Goal: Information Seeking & Learning: Learn about a topic

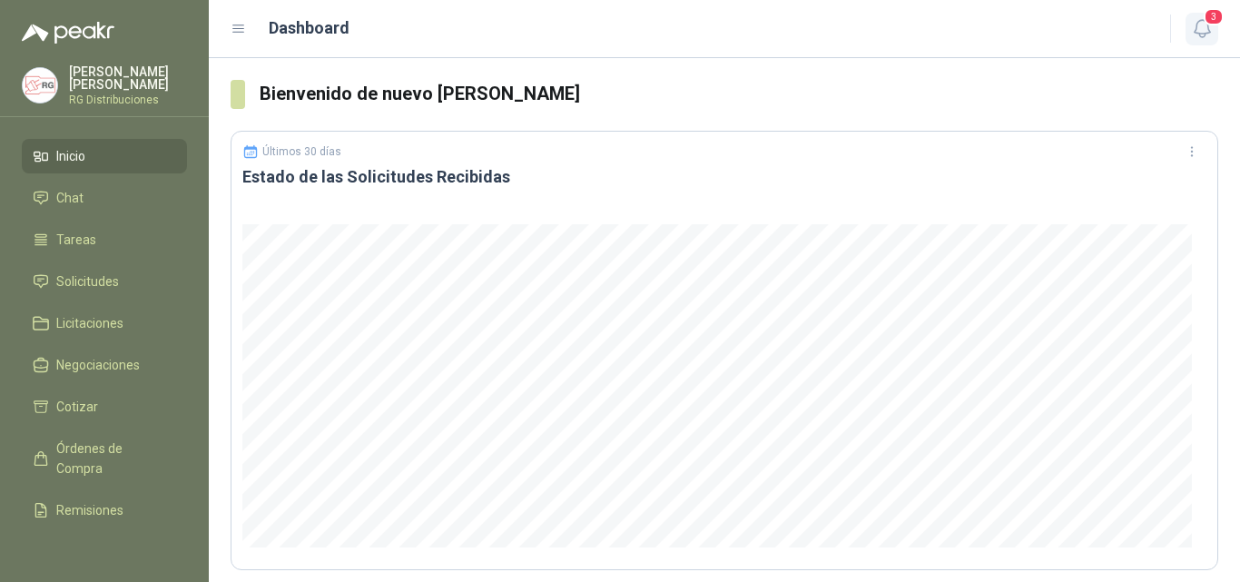
click at [1208, 32] on icon "button" at bounding box center [1202, 28] width 23 height 23
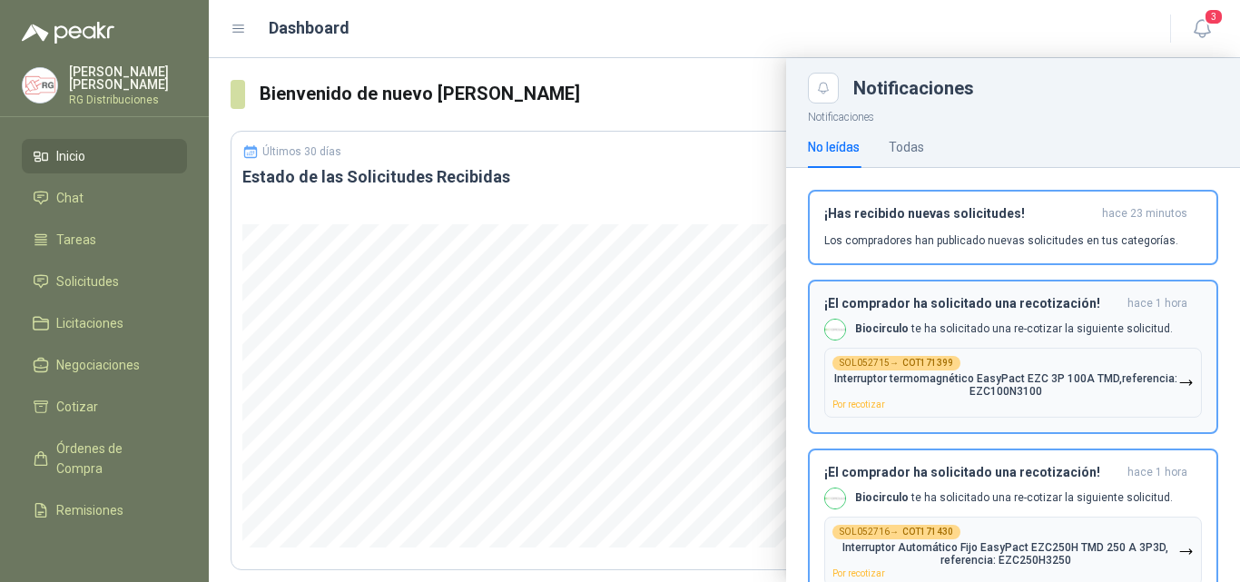
scroll to position [61, 0]
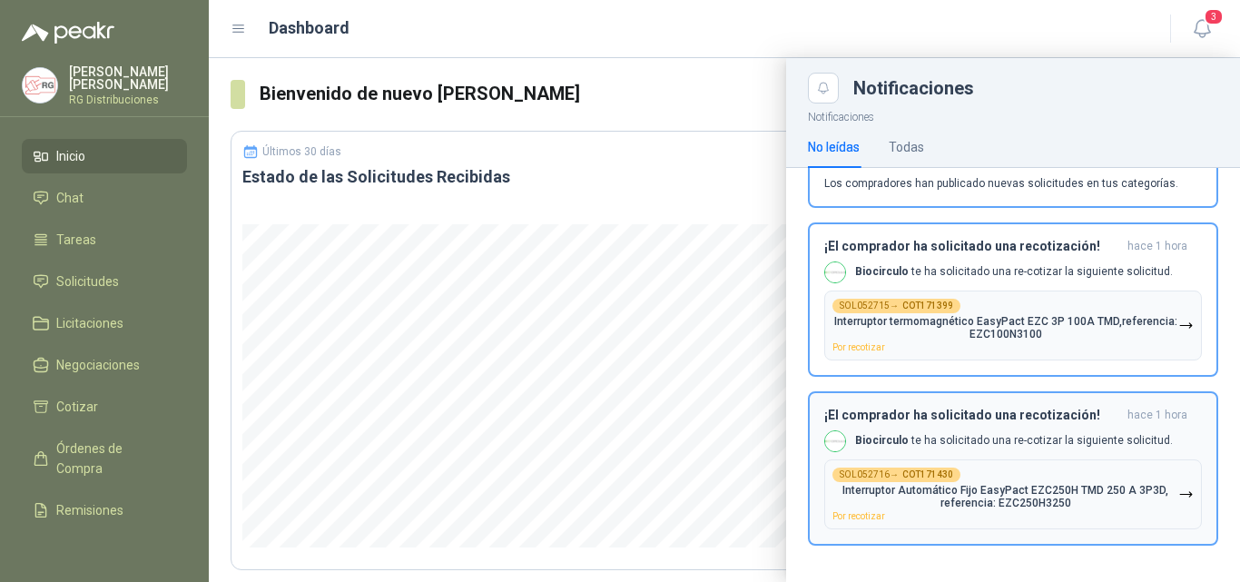
click at [999, 419] on h3 "¡El comprador ha solicitado una recotización!" at bounding box center [972, 415] width 296 height 15
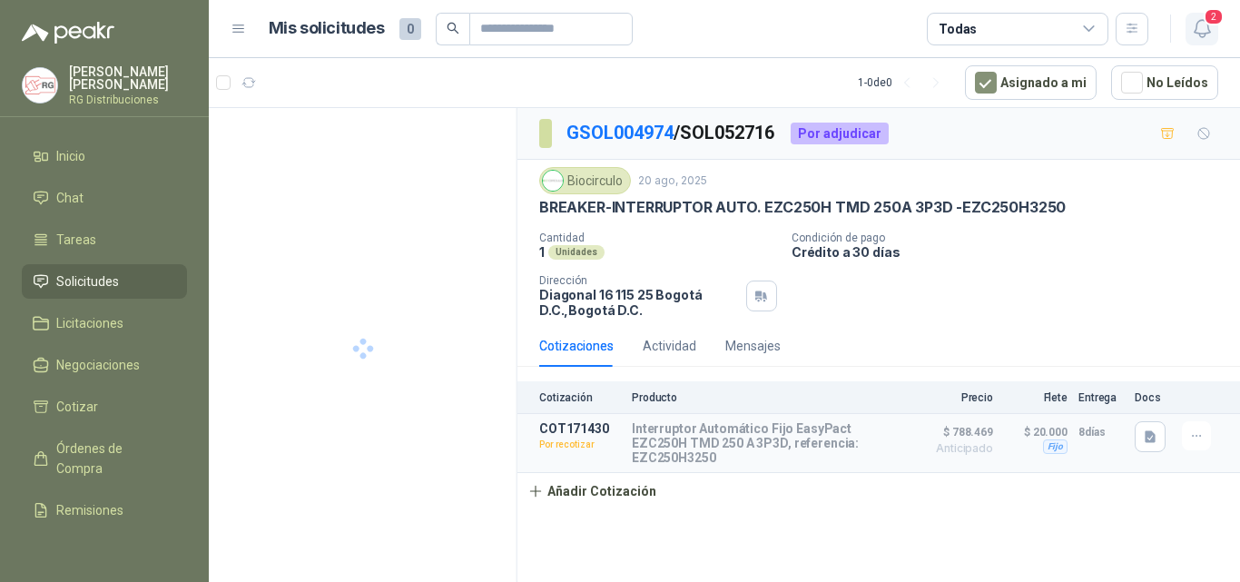
click at [1201, 20] on icon "button" at bounding box center [1201, 28] width 15 height 17
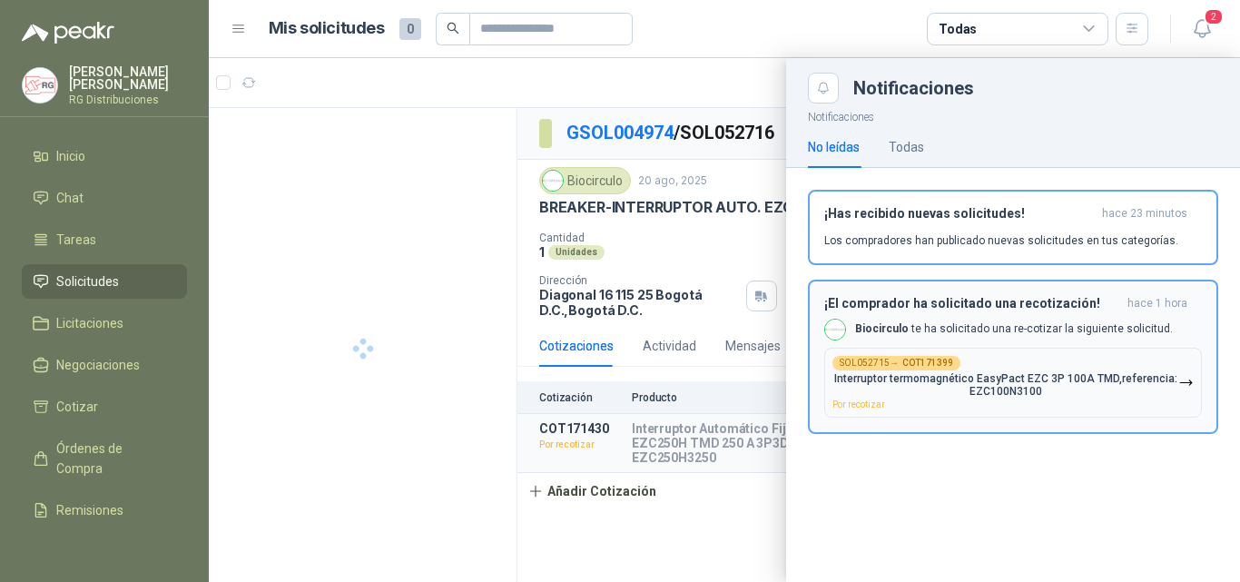
click at [1026, 313] on div "¡El comprador ha solicitado una recotización! hace 1 hora Biocirculo te ha soli…" at bounding box center [1013, 357] width 378 height 122
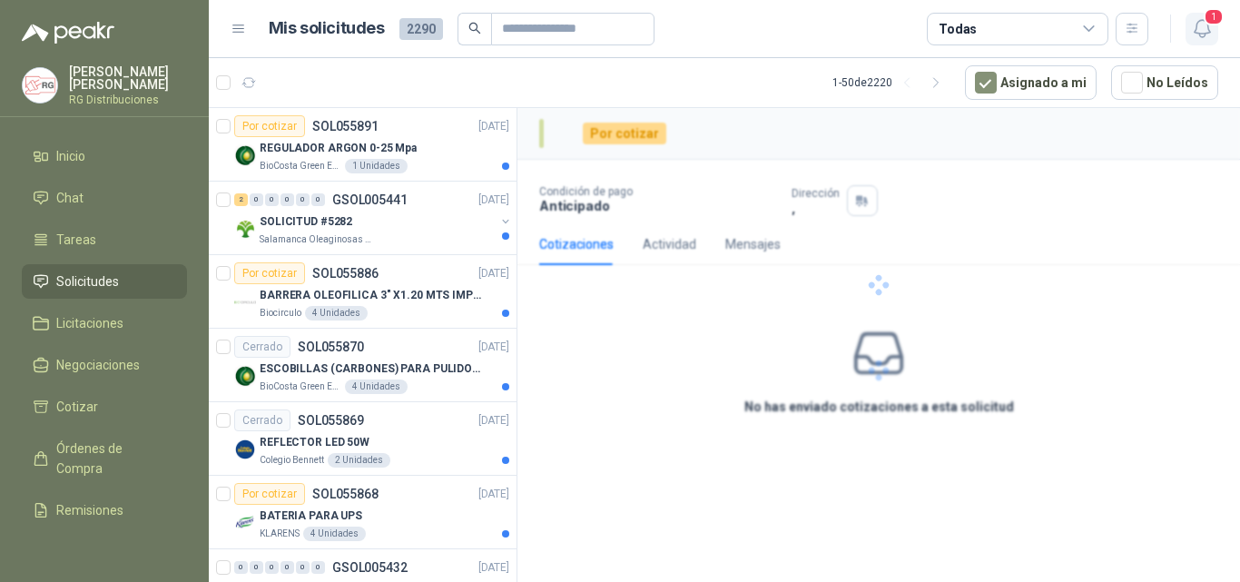
click at [1201, 25] on icon "button" at bounding box center [1202, 28] width 23 height 23
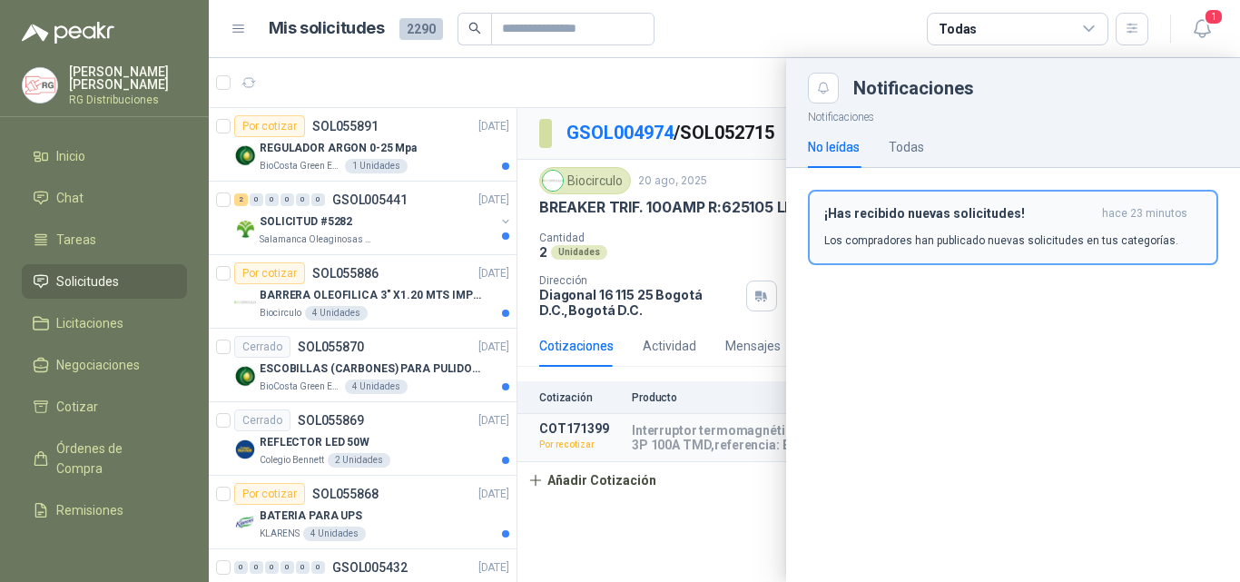
click at [964, 239] on p "Los compradores han publicado nuevas solicitudes en tus categorías." at bounding box center [1001, 240] width 354 height 16
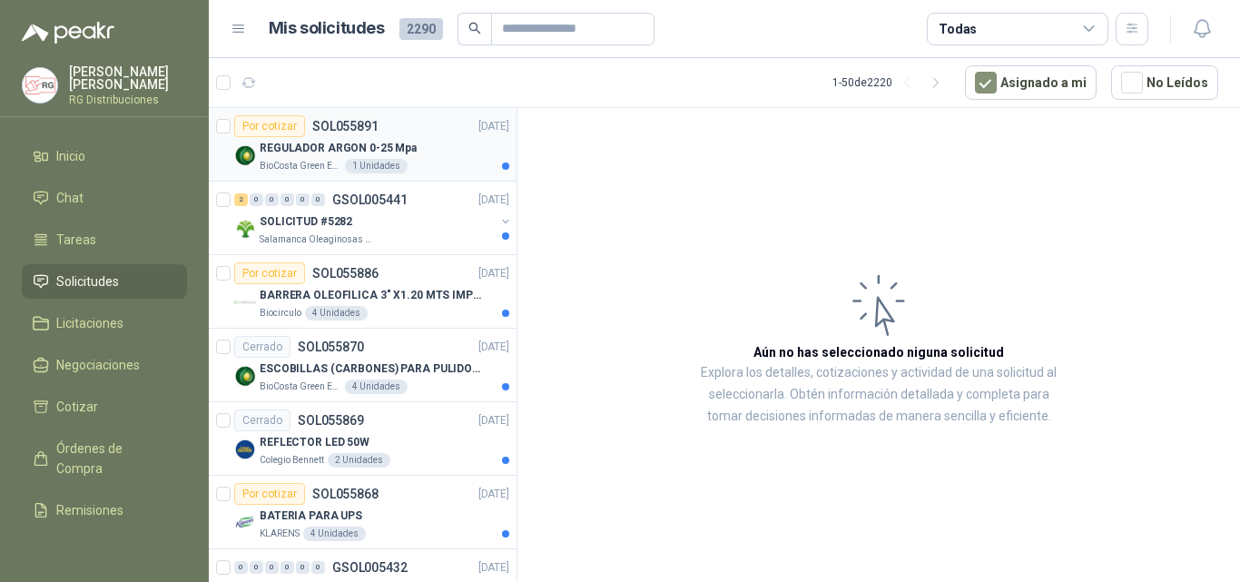
click at [438, 149] on div "REGULADOR ARGON 0-25 Mpa" at bounding box center [385, 148] width 250 height 22
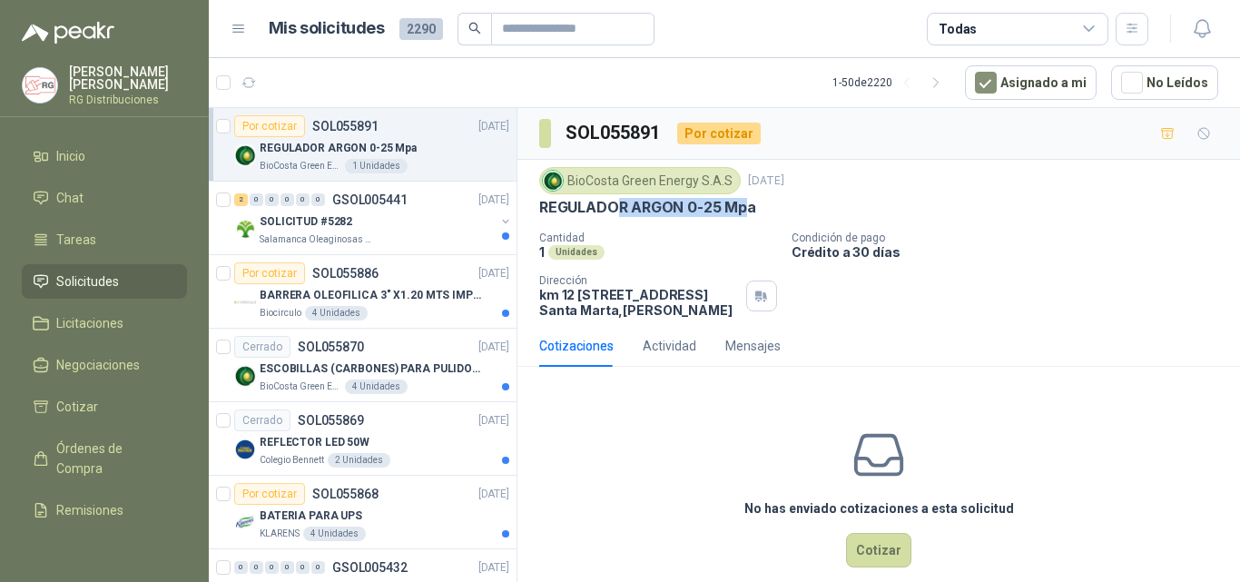
drag, startPoint x: 658, startPoint y: 212, endPoint x: 763, endPoint y: 210, distance: 104.4
click at [754, 210] on p "REGULADOR ARGON 0-25 Mpa" at bounding box center [647, 207] width 217 height 19
click at [1023, 232] on p "Condición de pago" at bounding box center [1012, 238] width 441 height 13
click at [394, 221] on div "SOLICITUD #5282" at bounding box center [377, 222] width 235 height 22
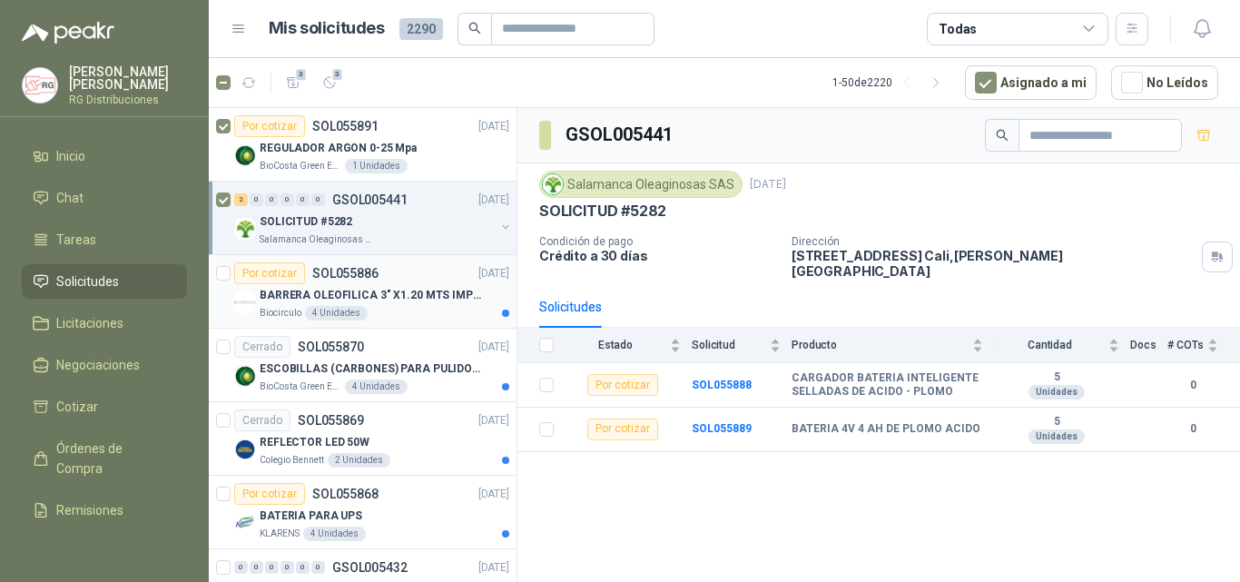
click at [448, 294] on p "BARRERA OLEOFILICA 3" X1.20 MTS IMPORTADO" at bounding box center [373, 295] width 226 height 17
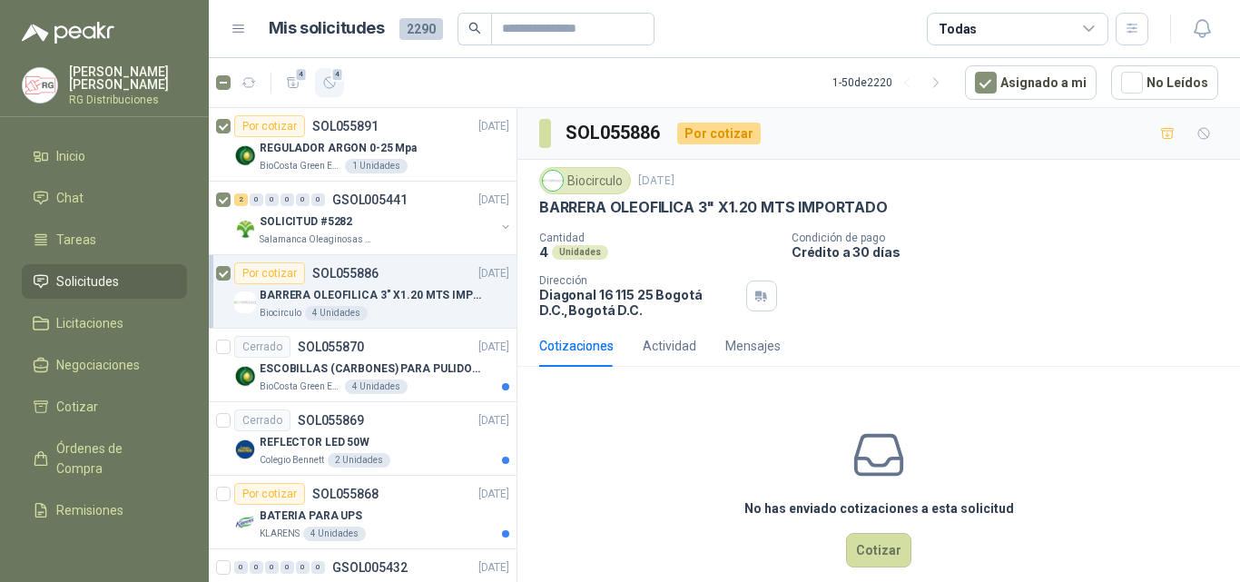
click at [340, 89] on button "4" at bounding box center [329, 82] width 29 height 29
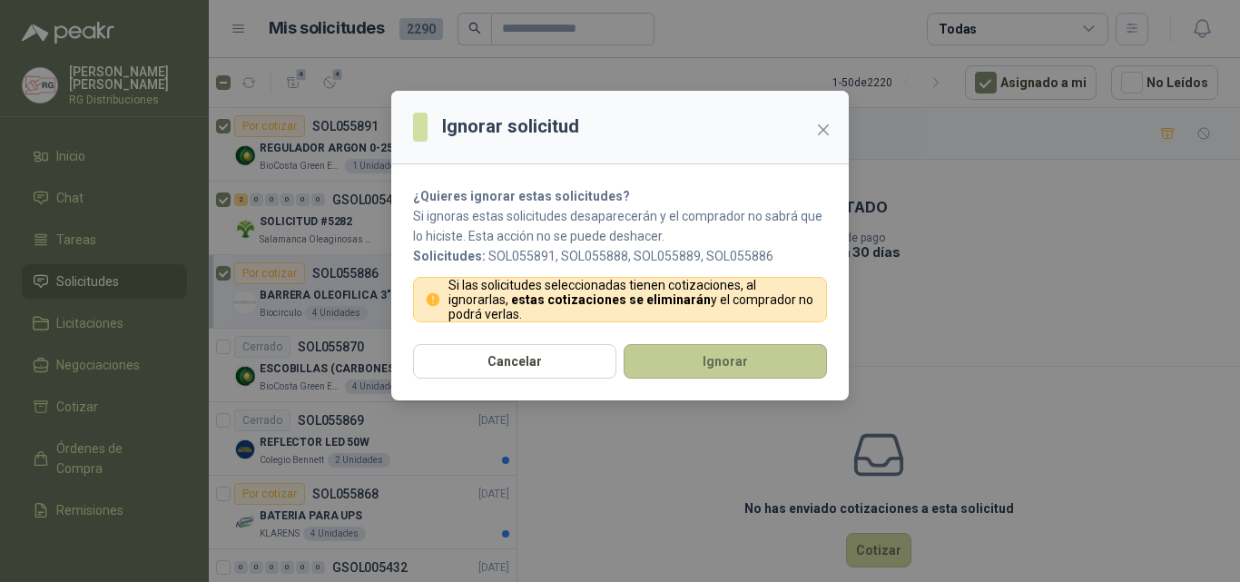
click at [717, 370] on button "Ignorar" at bounding box center [725, 361] width 203 height 35
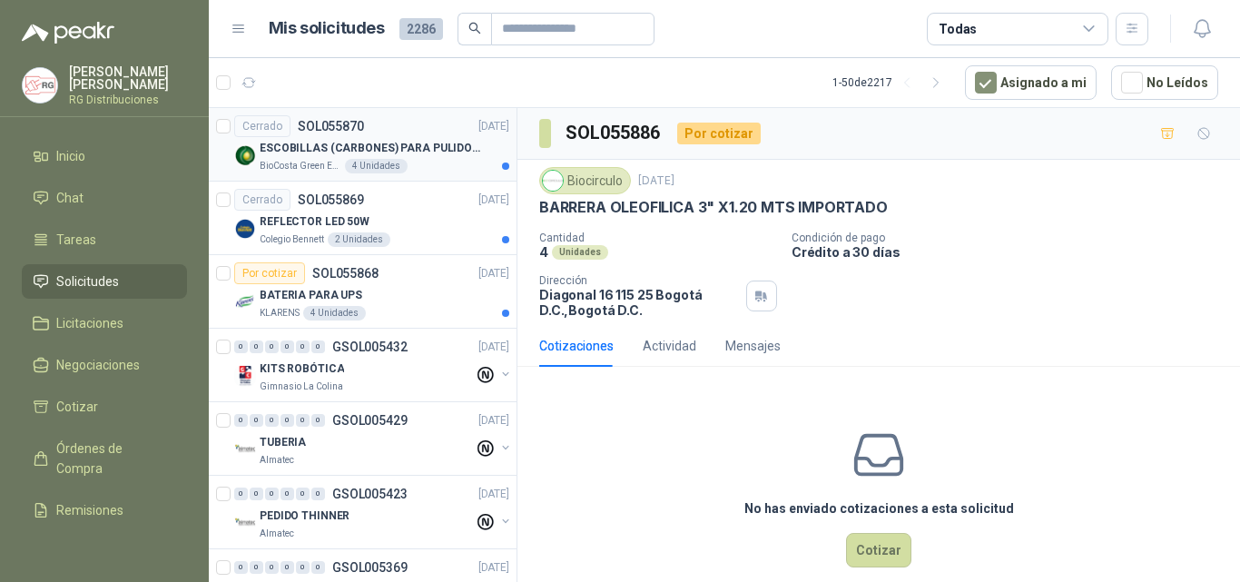
click at [442, 140] on p "ESCOBILLAS (CARBONES) PARA PULIDORA DEWALT" at bounding box center [373, 148] width 226 height 17
click at [419, 210] on div "Cerrado SOL055869 [DATE]" at bounding box center [371, 200] width 275 height 22
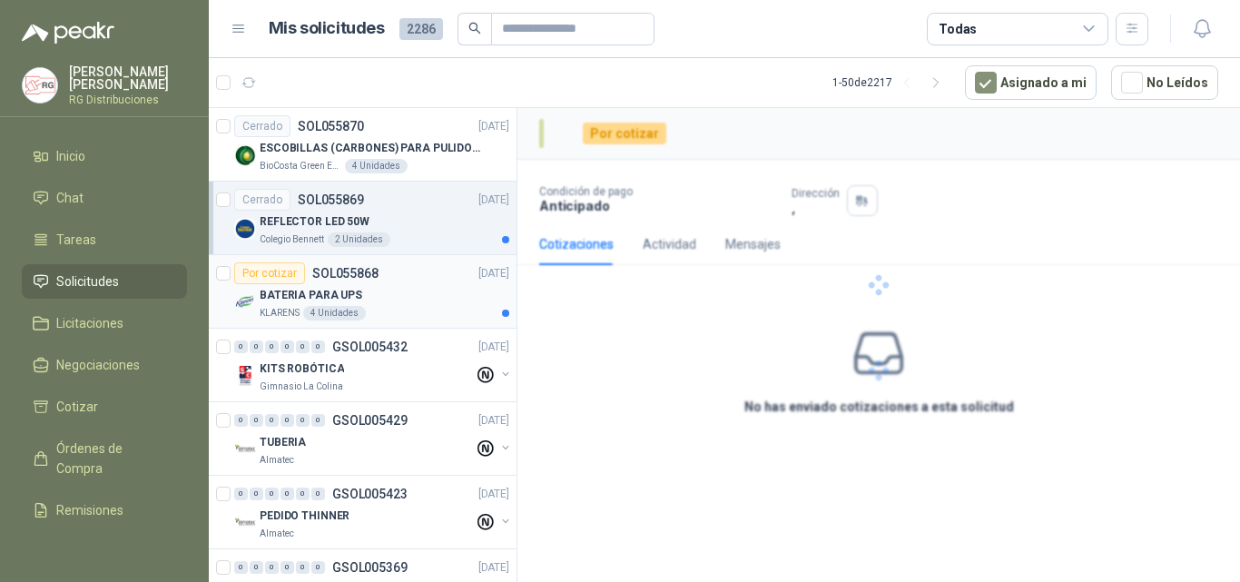
click at [406, 289] on div "BATERIA PARA UPS" at bounding box center [385, 295] width 250 height 22
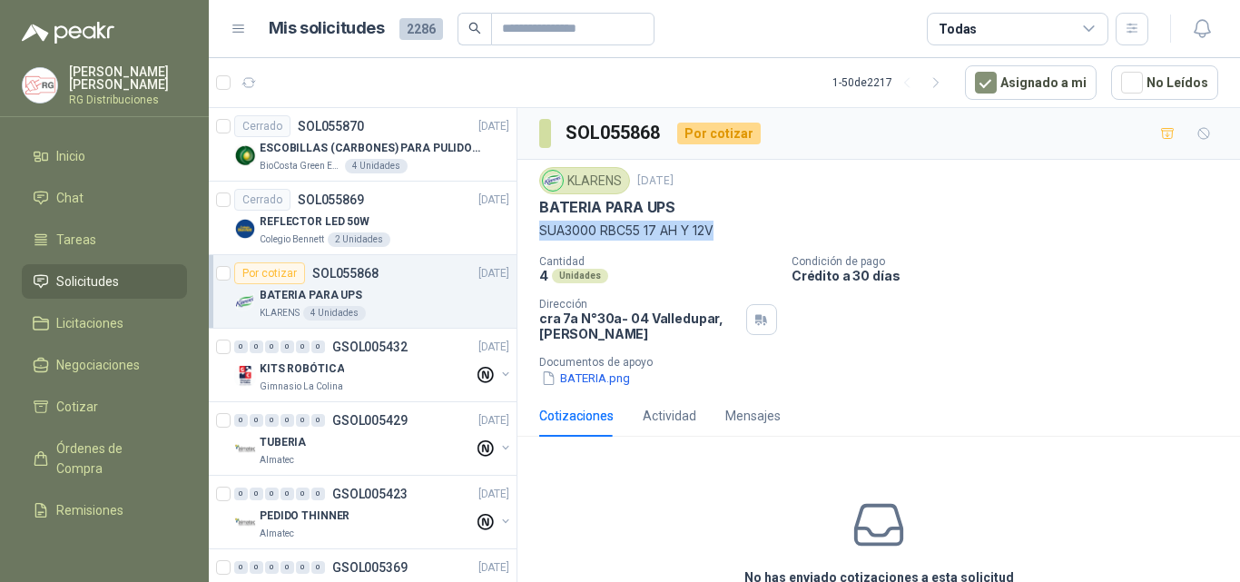
drag, startPoint x: 542, startPoint y: 234, endPoint x: 801, endPoint y: 223, distance: 259.0
click at [774, 225] on p "SUA3000 RBC55 17 AH Y 12V" at bounding box center [878, 231] width 679 height 20
click at [853, 225] on p "SUA3000 RBC55 17 AH Y 12V" at bounding box center [878, 231] width 679 height 20
click at [339, 84] on button "1" at bounding box center [329, 82] width 29 height 29
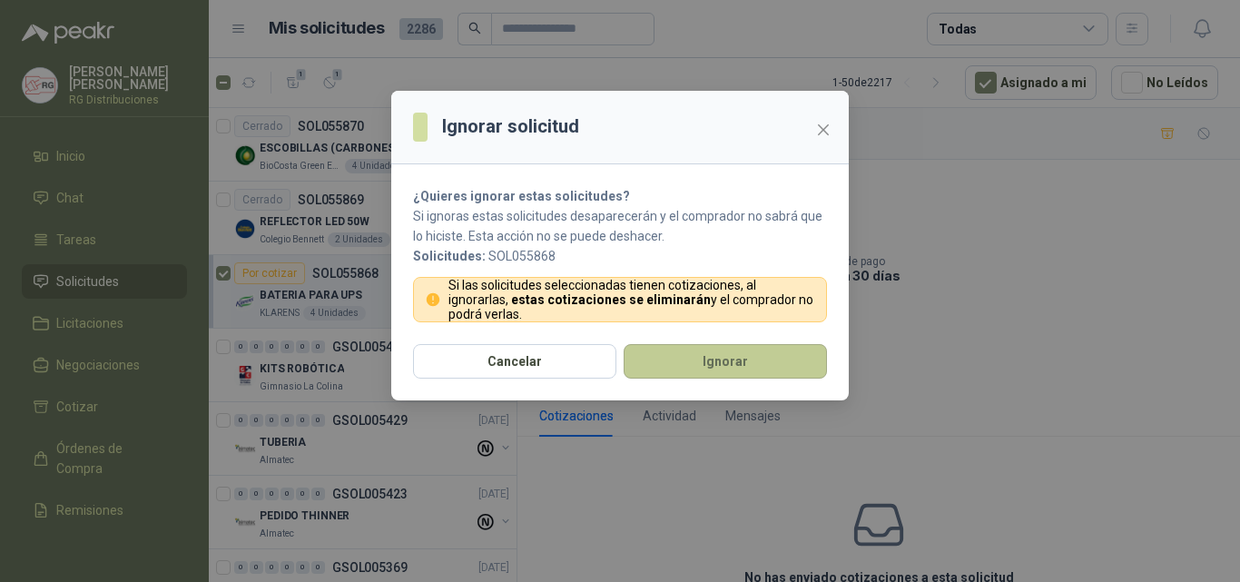
click at [712, 362] on button "Ignorar" at bounding box center [725, 361] width 203 height 35
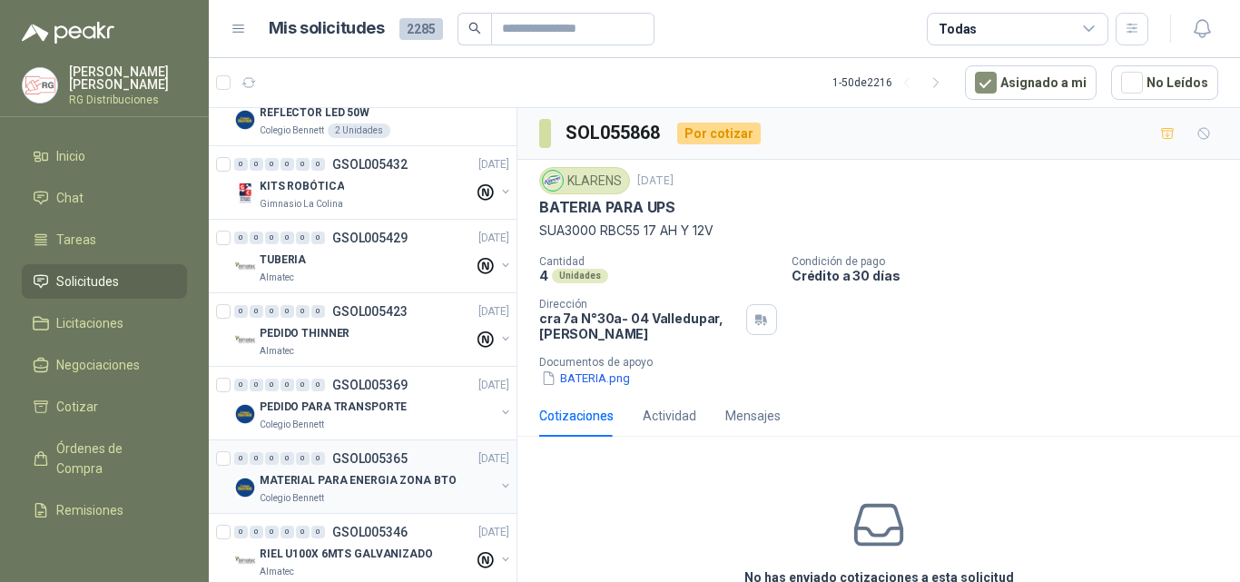
scroll to position [182, 0]
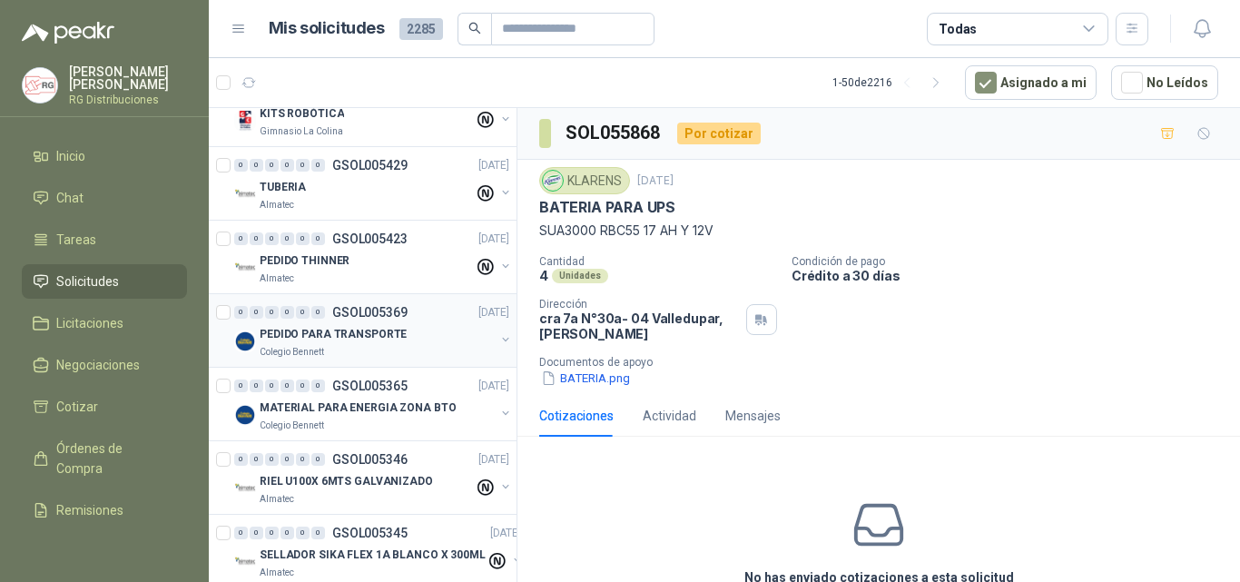
click at [426, 350] on div "Colegio Bennett" at bounding box center [377, 352] width 235 height 15
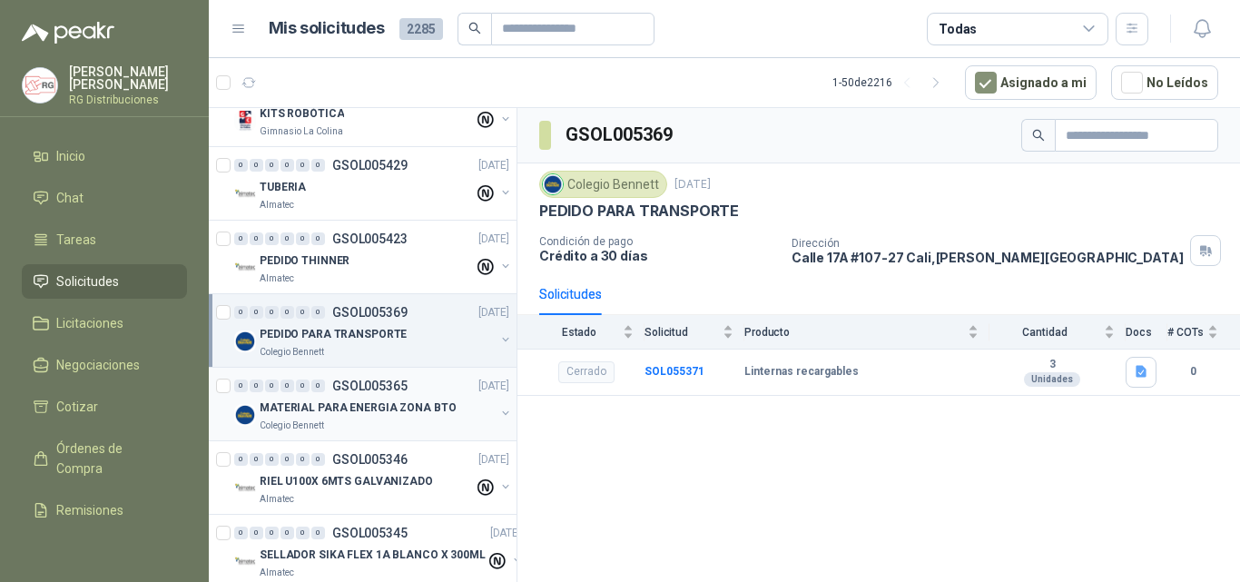
click at [400, 409] on p "MATERIAL PARA ENERGIA ZONA BTO" at bounding box center [358, 408] width 196 height 17
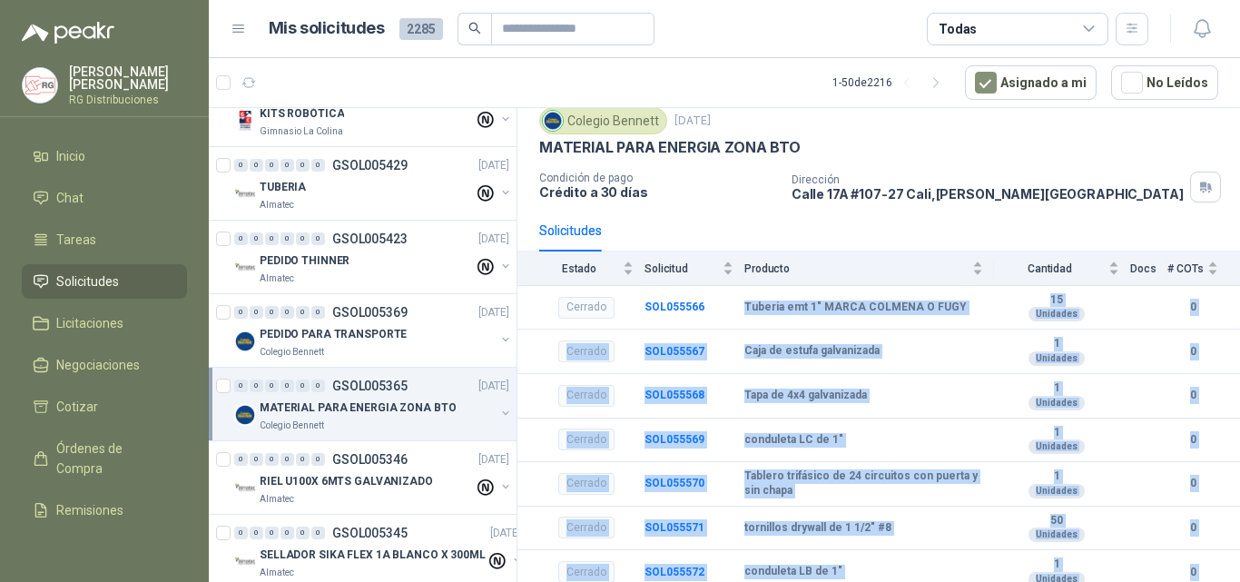
drag, startPoint x: 728, startPoint y: 360, endPoint x: 919, endPoint y: 591, distance: 299.2
click at [919, 581] on html "[PERSON_NAME] RG Distribuciones Inicio Chat Tareas Solicitudes Licitaciones Neg…" at bounding box center [620, 291] width 1240 height 582
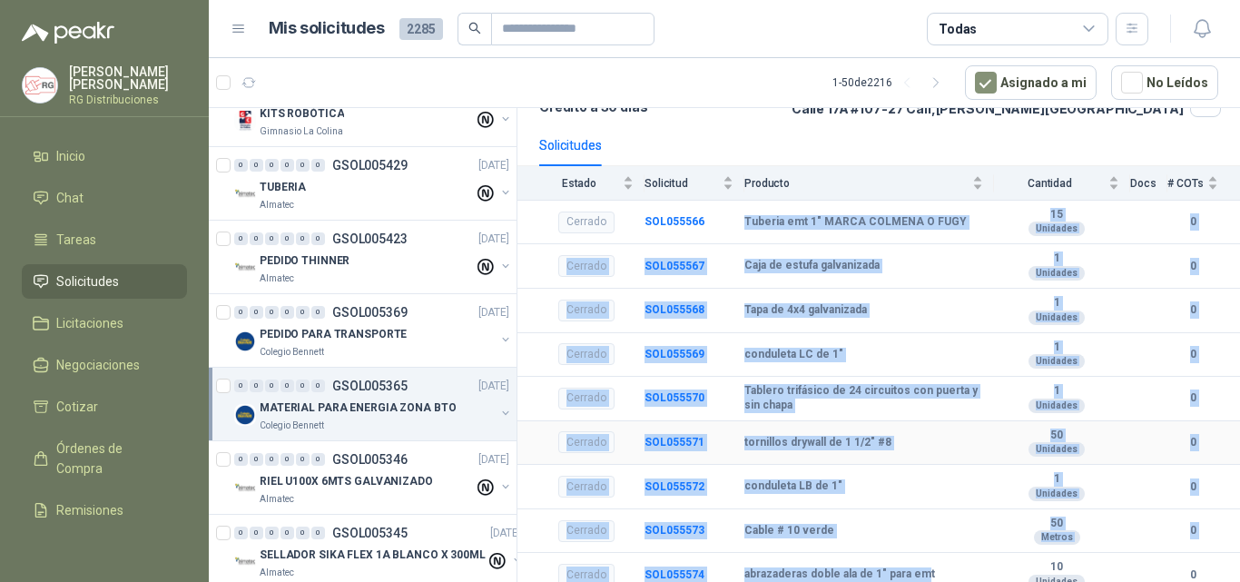
click at [930, 452] on td "tornillos drywall de 1 1/2" #8" at bounding box center [870, 443] width 250 height 44
click at [914, 509] on td "Cable # 10 verde" at bounding box center [870, 531] width 250 height 44
click at [908, 252] on td "Caja de estufa galvanizada" at bounding box center [870, 266] width 250 height 44
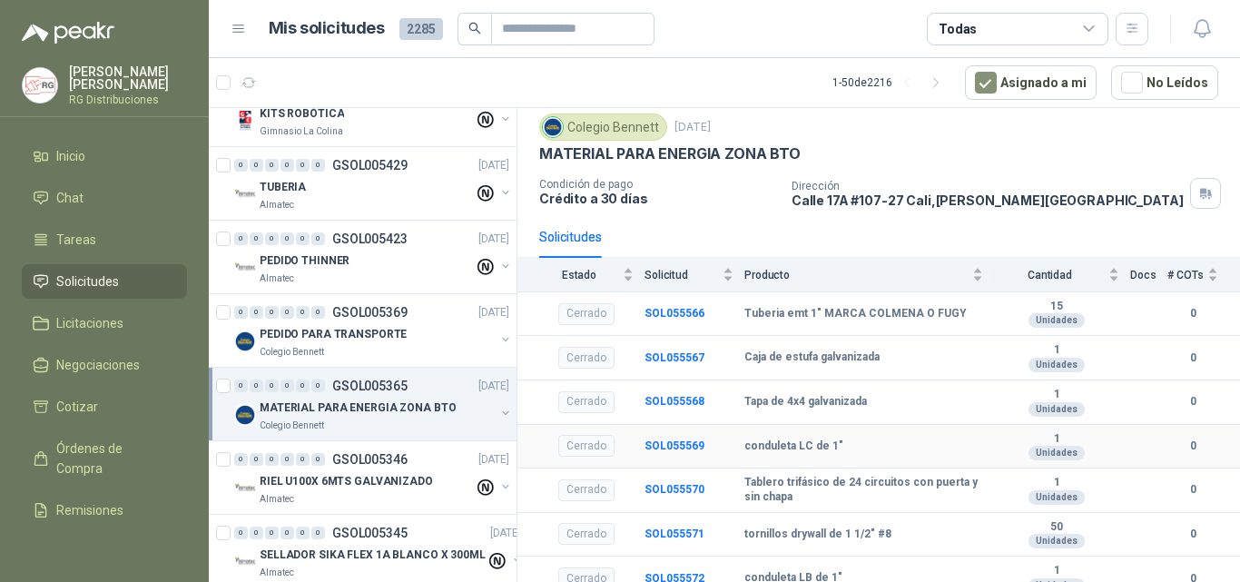
scroll to position [0, 0]
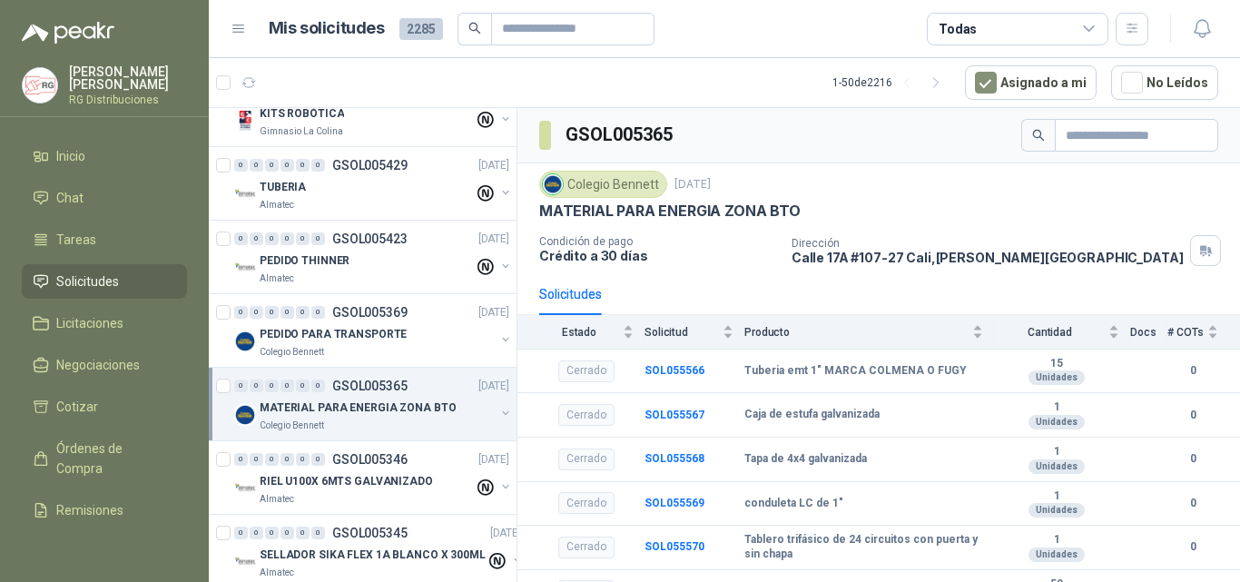
drag, startPoint x: 898, startPoint y: 256, endPoint x: 944, endPoint y: 277, distance: 50.8
click at [929, 256] on p "[STREET_ADDRESS][PERSON_NAME]" at bounding box center [988, 257] width 392 height 15
click at [945, 278] on div "Solicitudes" at bounding box center [878, 294] width 679 height 42
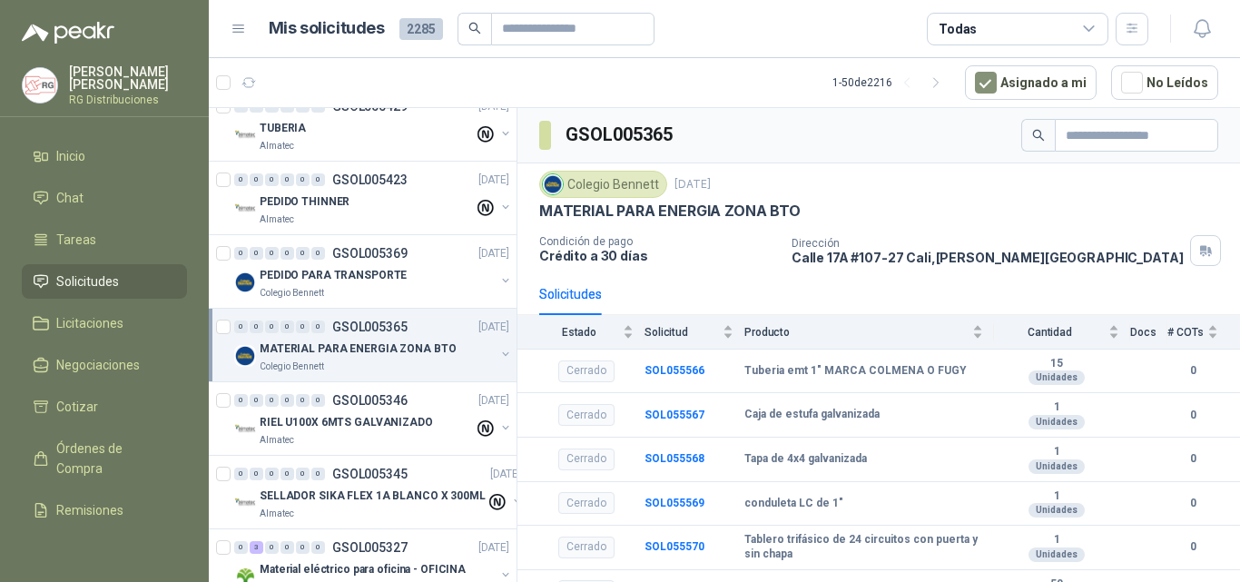
scroll to position [272, 0]
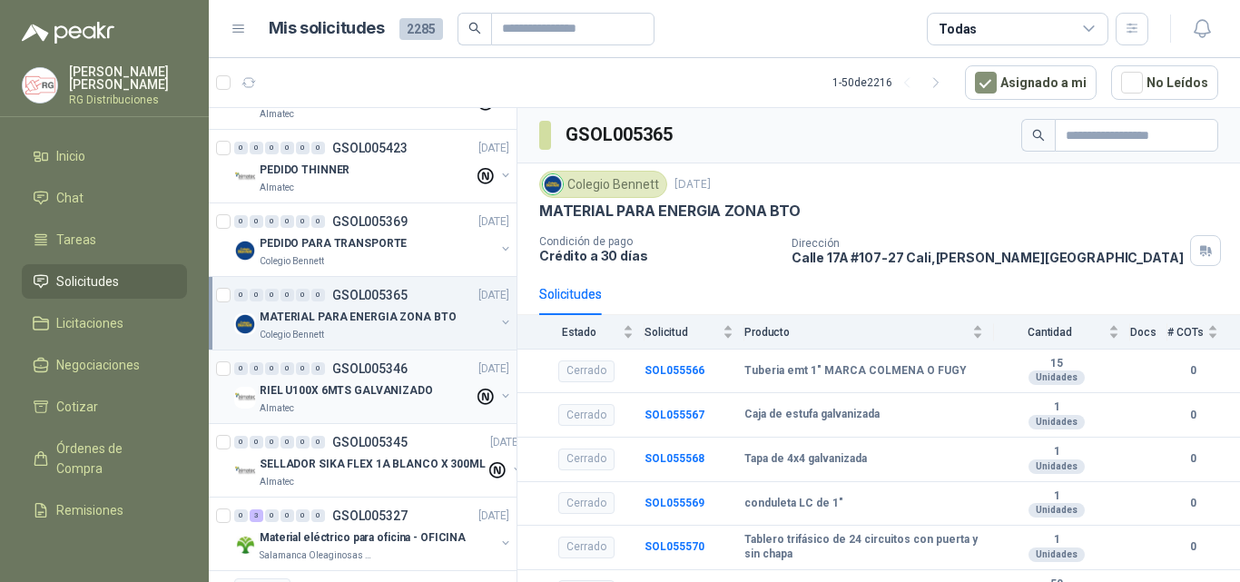
click at [382, 384] on p "RIEL U100X 6MTS GALVANIZADO" at bounding box center [346, 390] width 173 height 17
